Goal: Task Accomplishment & Management: Manage account settings

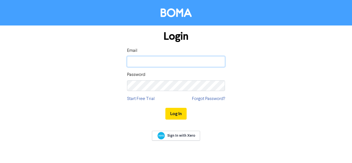
click at [211, 60] on input "email" at bounding box center [176, 61] width 98 height 11
type input "gareth.hoole@ecoviskga.co.nz"
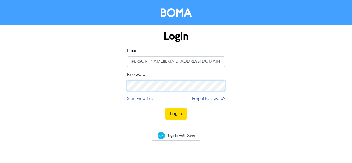
click at [165, 108] on button "Log In" at bounding box center [175, 114] width 21 height 12
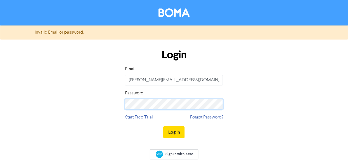
click at [123, 105] on div "Login Email gareth.hoole@ecoviskga.co.nz Password Start Free Trial Forgot Passw…" at bounding box center [174, 94] width 106 height 100
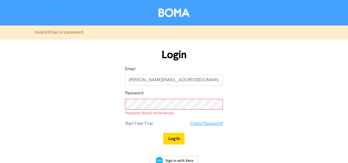
click at [203, 123] on link "Forgot Password?" at bounding box center [206, 123] width 33 height 7
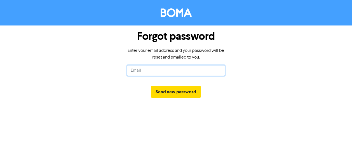
click at [198, 71] on input "text" at bounding box center [176, 70] width 98 height 11
type input "gareth.hoole@ecoviskga.co.nz"
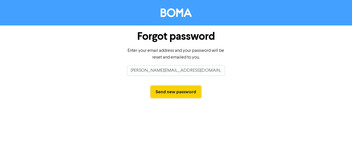
click at [189, 93] on button "Send new password" at bounding box center [176, 92] width 50 height 12
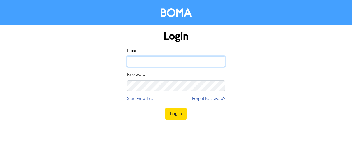
click at [159, 62] on input "email" at bounding box center [176, 61] width 98 height 11
type input "gareth.hoole@ecoviskga.co.nz"
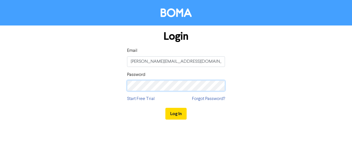
click at [165, 108] on button "Log In" at bounding box center [175, 114] width 21 height 12
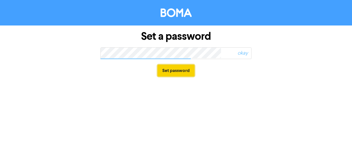
click at [167, 69] on button "Set password" at bounding box center [176, 71] width 37 height 12
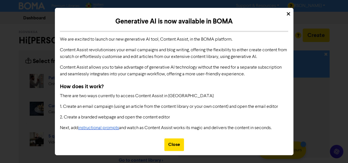
click at [173, 140] on div "Close" at bounding box center [174, 144] width 20 height 13
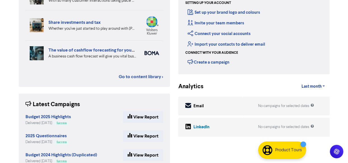
scroll to position [84, 0]
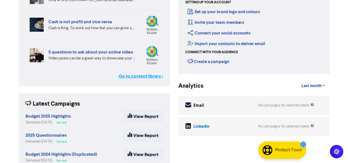
click at [129, 76] on link "Go to content library >" at bounding box center [141, 76] width 44 height 7
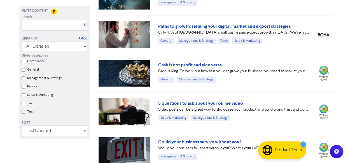
scroll to position [140, 0]
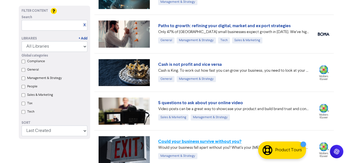
click at [192, 141] on link "Could your business survive without you?" at bounding box center [199, 141] width 83 height 6
